Goal: Task Accomplishment & Management: Use online tool/utility

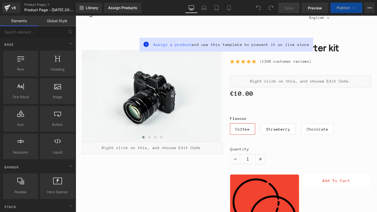
scroll to position [89, 0]
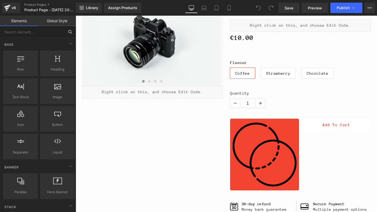
click at [39, 36] on input "text" at bounding box center [32, 32] width 64 height 12
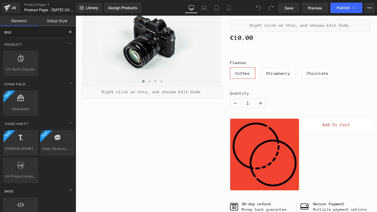
type input "stock"
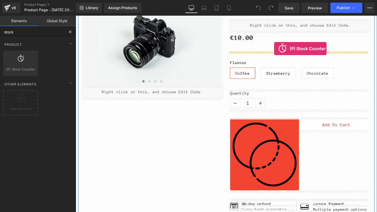
drag, startPoint x: 108, startPoint y: 84, endPoint x: 284, endPoint y: 50, distance: 179.0
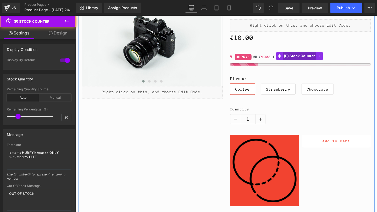
click at [302, 56] on span "(P) Stock Counter" at bounding box center [310, 58] width 35 height 8
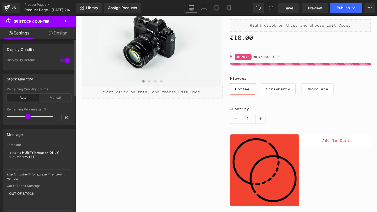
drag, startPoint x: 16, startPoint y: 116, endPoint x: 26, endPoint y: 116, distance: 9.2
click at [26, 116] on span at bounding box center [27, 116] width 5 height 5
drag, startPoint x: 28, startPoint y: 117, endPoint x: 34, endPoint y: 117, distance: 5.5
click at [34, 117] on span at bounding box center [33, 116] width 5 height 5
drag, startPoint x: 33, startPoint y: 117, endPoint x: 38, endPoint y: 116, distance: 5.3
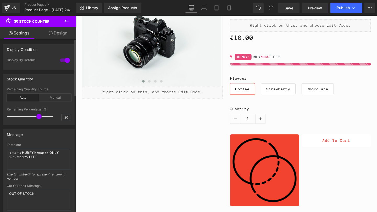
click at [38, 116] on span at bounding box center [38, 116] width 5 height 5
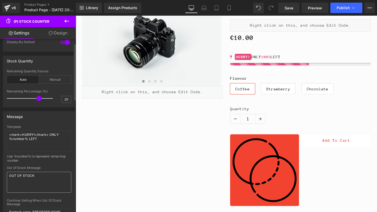
scroll to position [0, 0]
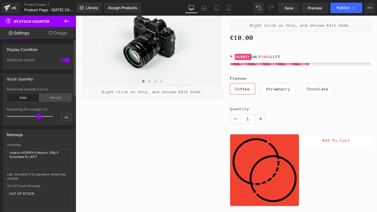
click at [49, 100] on div "Manual" at bounding box center [55, 98] width 32 height 8
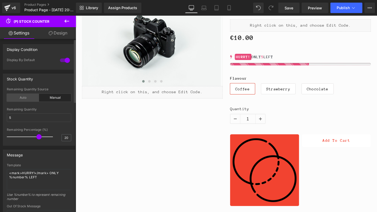
click at [18, 101] on div "Auto" at bounding box center [23, 98] width 32 height 8
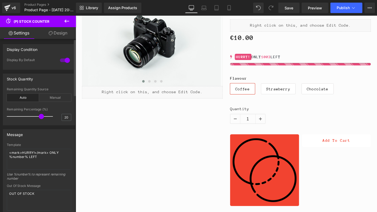
click at [41, 115] on span at bounding box center [41, 116] width 5 height 5
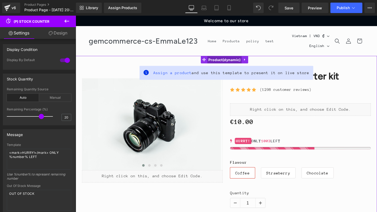
click at [229, 65] on span "Product" at bounding box center [232, 62] width 36 height 8
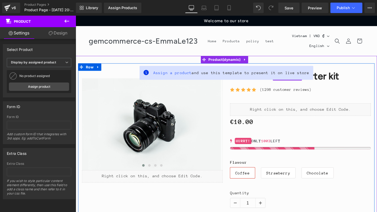
click at [342, 79] on link "Rainbow dust - Starter kit" at bounding box center [295, 80] width 115 height 12
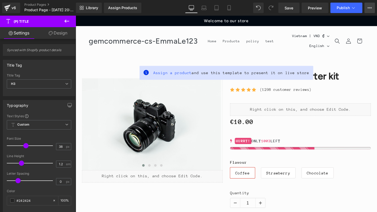
click at [370, 9] on icon at bounding box center [369, 8] width 4 height 4
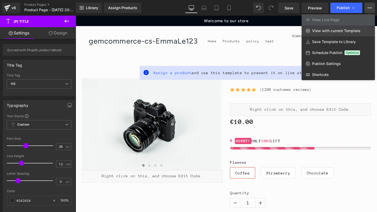
click at [346, 30] on span "View with current Template" at bounding box center [336, 31] width 48 height 5
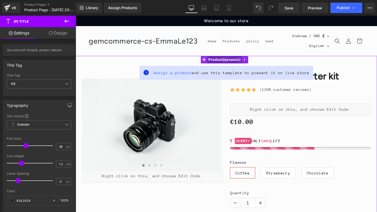
click at [236, 63] on span "Product" at bounding box center [232, 62] width 36 height 8
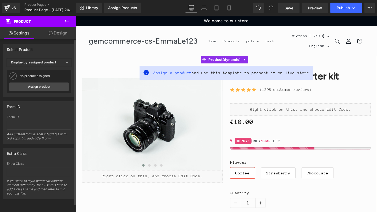
click at [51, 63] on b "Display by assigned product" at bounding box center [33, 62] width 45 height 4
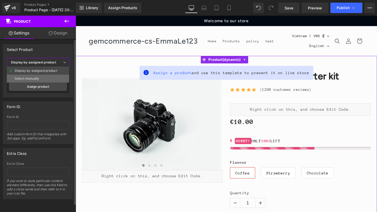
click at [37, 76] on li "Select manually" at bounding box center [38, 79] width 62 height 8
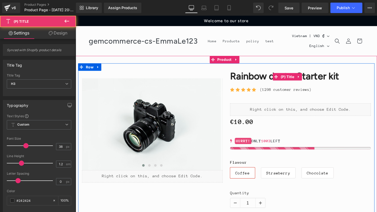
click at [256, 82] on link "Rainbow dust - Starter kit" at bounding box center [295, 80] width 115 height 12
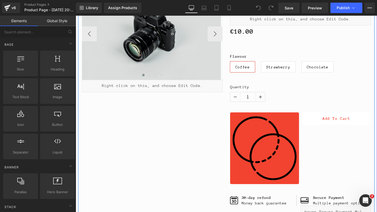
scroll to position [24, 0]
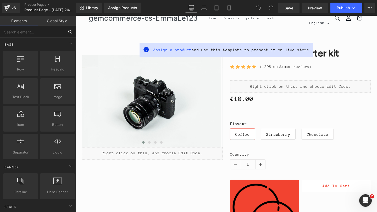
click at [28, 32] on input "text" at bounding box center [32, 32] width 64 height 12
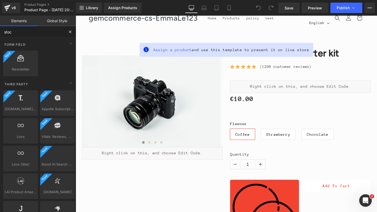
type input "stock"
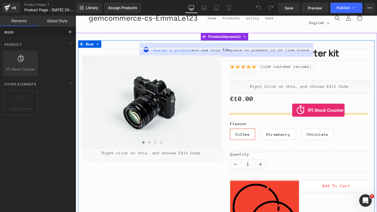
drag, startPoint x: 241, startPoint y: 94, endPoint x: 303, endPoint y: 115, distance: 65.7
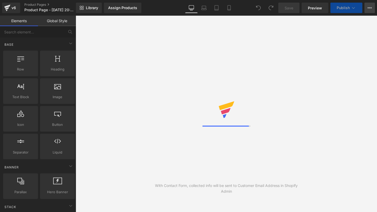
click at [368, 7] on icon at bounding box center [369, 8] width 4 height 4
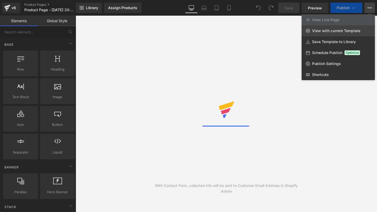
click at [329, 31] on span "View with current Template" at bounding box center [336, 31] width 48 height 5
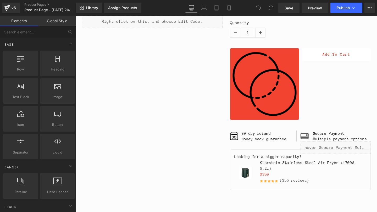
scroll to position [170, 0]
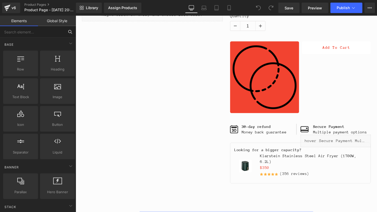
click at [36, 36] on input "text" at bounding box center [32, 32] width 64 height 12
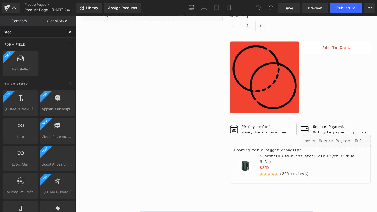
type input "stock"
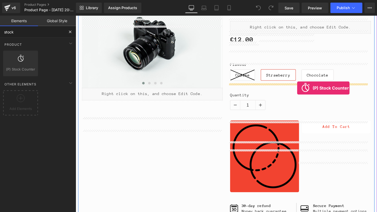
scroll to position [55, 0]
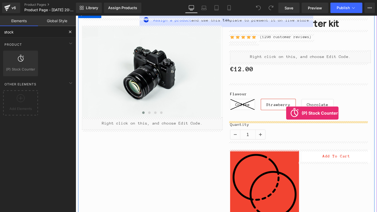
drag, startPoint x: 84, startPoint y: 77, endPoint x: 297, endPoint y: 118, distance: 216.4
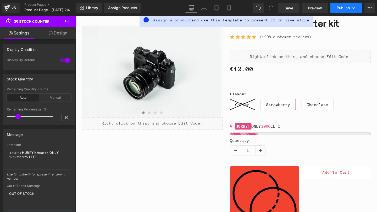
click at [349, 7] on span "Publish" at bounding box center [342, 8] width 13 height 4
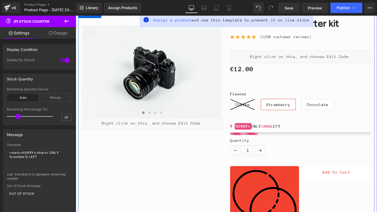
click at [245, 112] on icon at bounding box center [251, 109] width 26 height 11
